Goal: Task Accomplishment & Management: Manage account settings

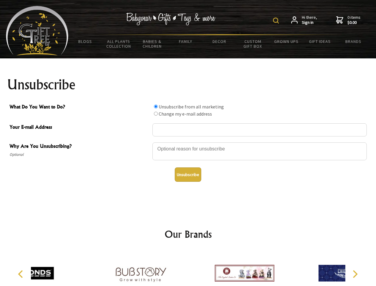
click at [277, 21] on img at bounding box center [276, 21] width 6 height 6
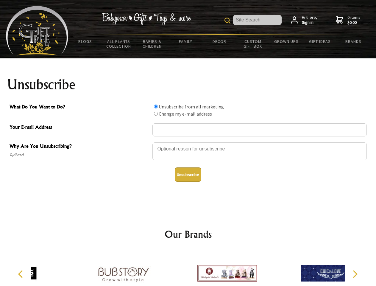
click at [188, 142] on div at bounding box center [259, 152] width 214 height 21
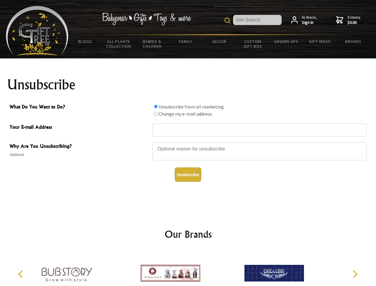
click at [156, 106] on input "What Do You Want to Do?" at bounding box center [156, 106] width 4 height 4
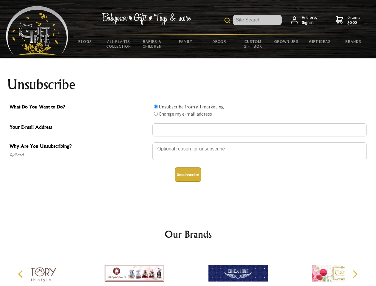
click at [156, 113] on input "What Do You Want to Do?" at bounding box center [156, 114] width 4 height 4
radio input "true"
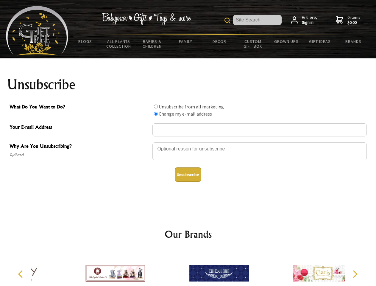
click at [188, 174] on button "Unsubscribe" at bounding box center [188, 174] width 26 height 14
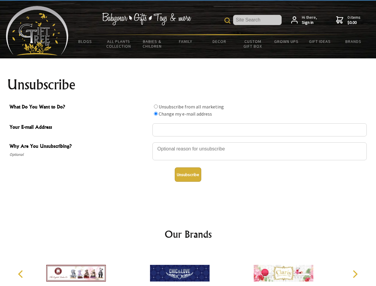
click at [188, 268] on img at bounding box center [180, 273] width 60 height 45
click at [21, 274] on icon "Previous" at bounding box center [21, 274] width 8 height 8
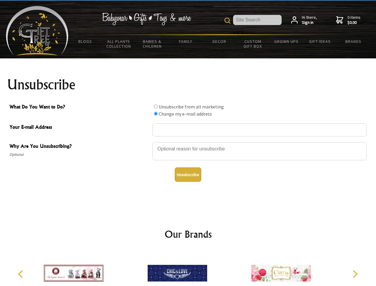
click at [355, 274] on icon "Next" at bounding box center [355, 274] width 8 height 8
